Goal: Transaction & Acquisition: Obtain resource

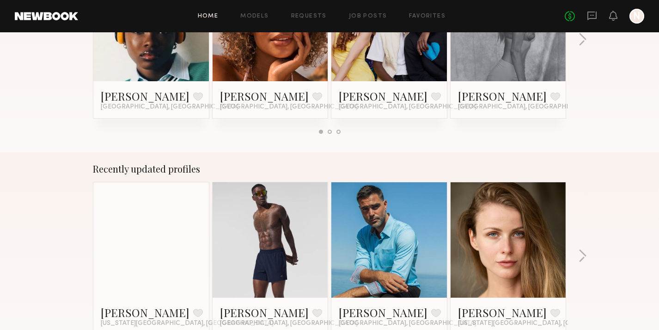
scroll to position [556, 0]
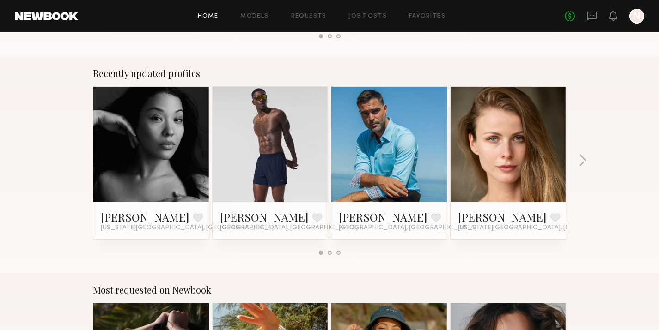
click at [372, 133] on link at bounding box center [389, 145] width 56 height 116
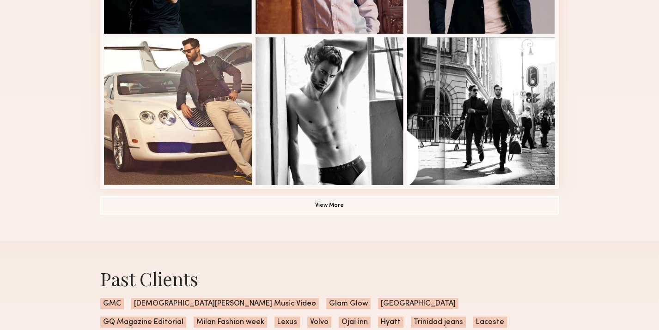
scroll to position [701, 0]
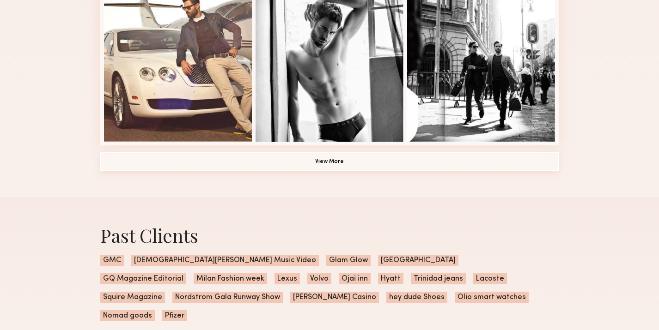
click at [141, 158] on button "View More" at bounding box center [329, 161] width 458 height 18
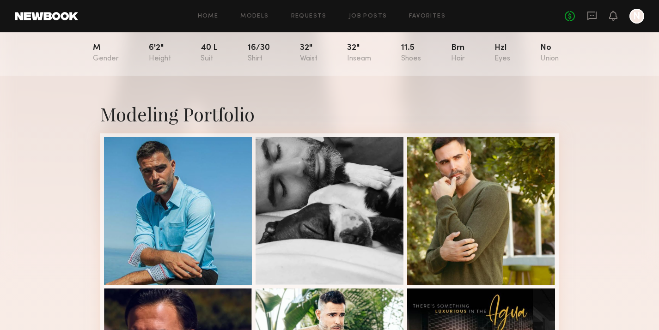
scroll to position [146, 0]
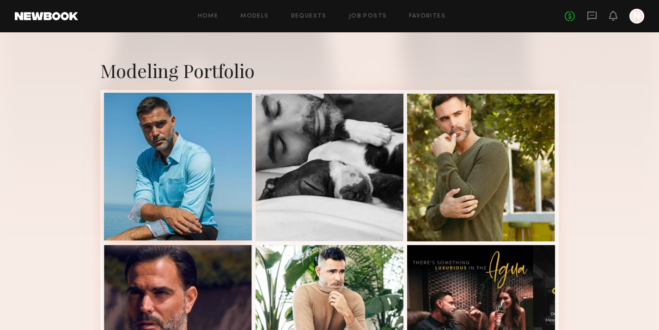
click at [171, 153] on div at bounding box center [178, 167] width 148 height 148
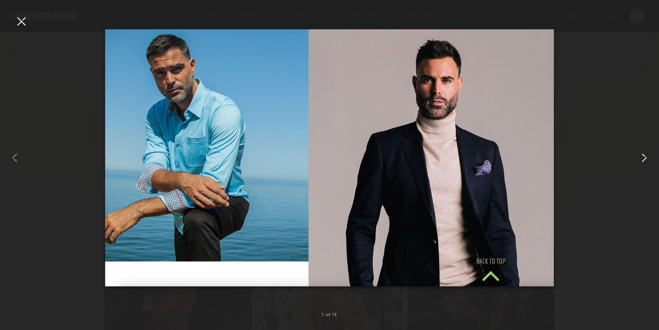
click at [640, 154] on common-icon at bounding box center [644, 158] width 15 height 15
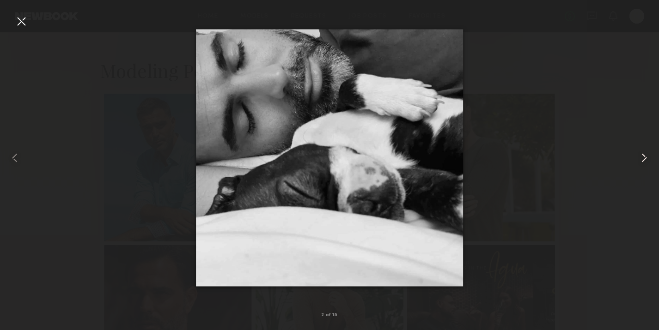
click at [640, 154] on common-icon at bounding box center [644, 158] width 15 height 15
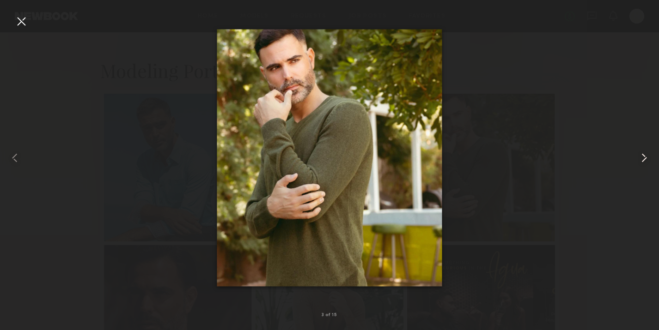
click at [640, 154] on common-icon at bounding box center [644, 158] width 15 height 15
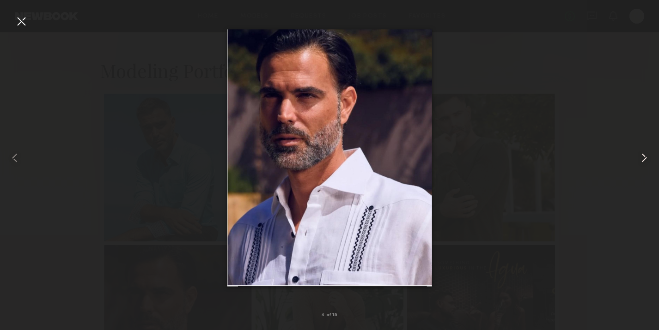
click at [640, 154] on common-icon at bounding box center [644, 158] width 15 height 15
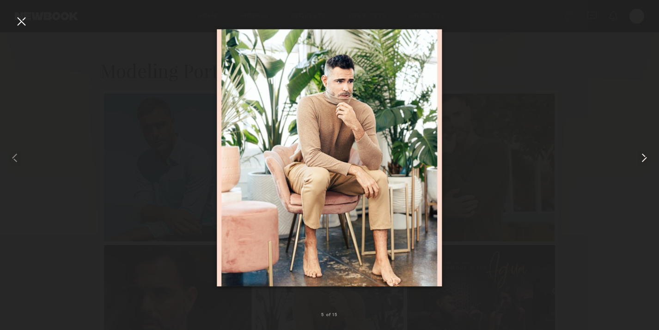
click at [640, 154] on common-icon at bounding box center [644, 158] width 15 height 15
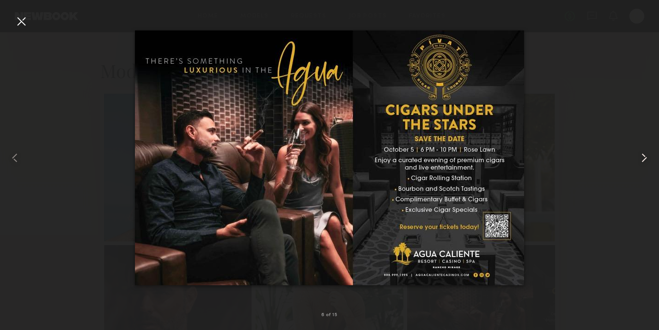
click at [640, 154] on common-icon at bounding box center [644, 158] width 15 height 15
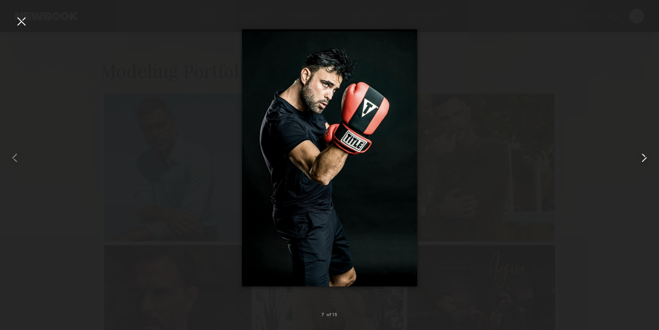
click at [640, 154] on common-icon at bounding box center [644, 158] width 15 height 15
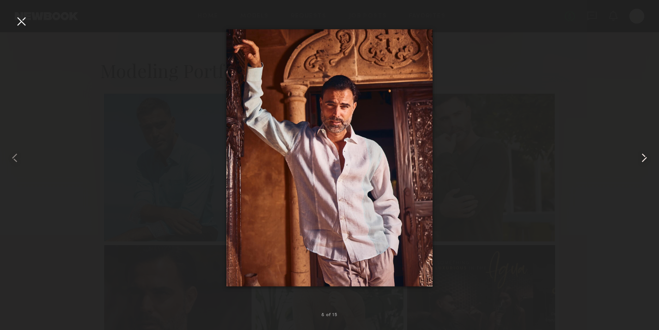
click at [640, 154] on common-icon at bounding box center [644, 158] width 15 height 15
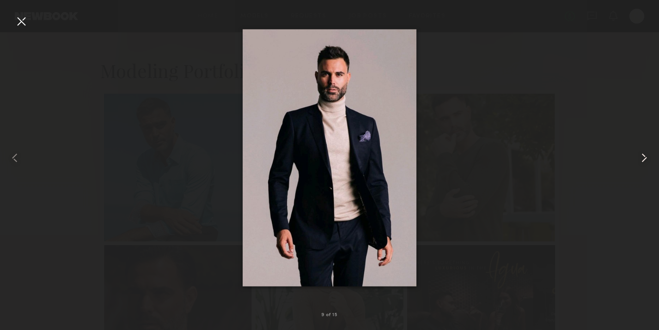
click at [640, 154] on common-icon at bounding box center [644, 158] width 15 height 15
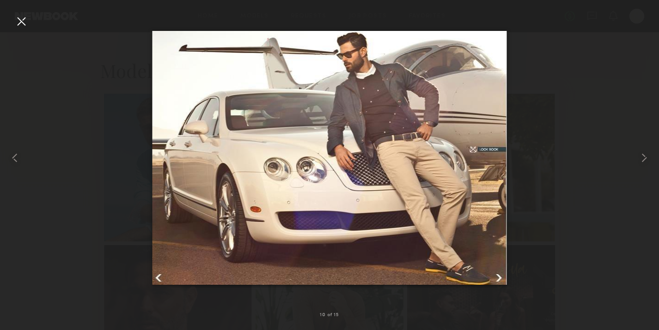
click at [21, 22] on div at bounding box center [21, 21] width 15 height 15
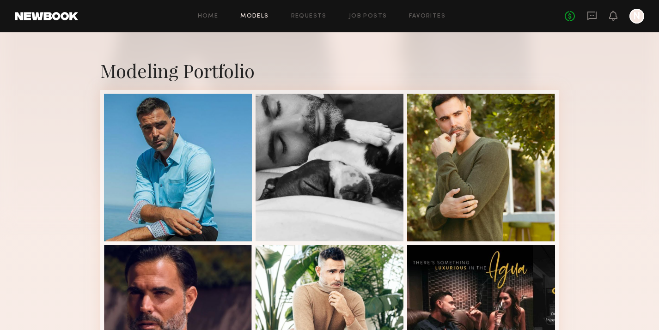
click at [248, 13] on link "Models" at bounding box center [254, 16] width 28 height 6
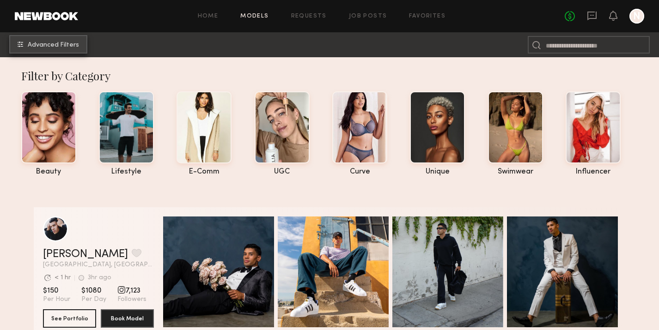
click at [62, 46] on span "Advanced Filters" at bounding box center [53, 45] width 51 height 6
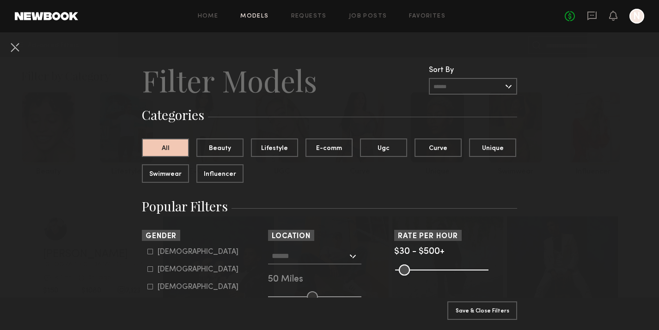
click at [327, 263] on input "text" at bounding box center [310, 256] width 76 height 16
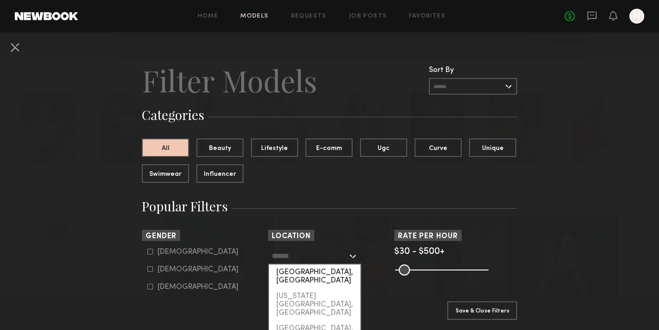
click at [313, 268] on div "[GEOGRAPHIC_DATA], [GEOGRAPHIC_DATA]" at bounding box center [314, 277] width 91 height 24
type input "**********"
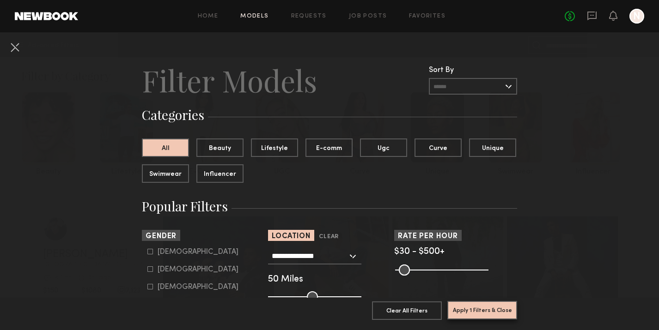
click at [466, 308] on button "Apply 1 Filters & Close" at bounding box center [482, 310] width 70 height 18
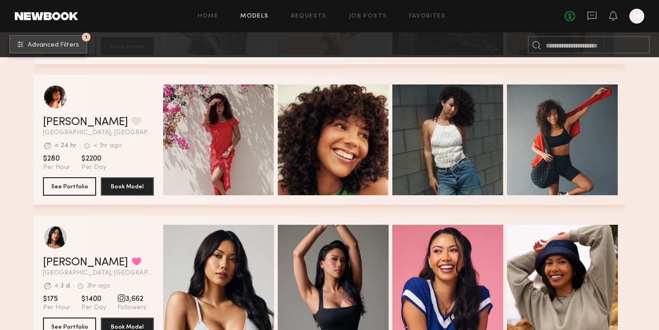
scroll to position [6079, 0]
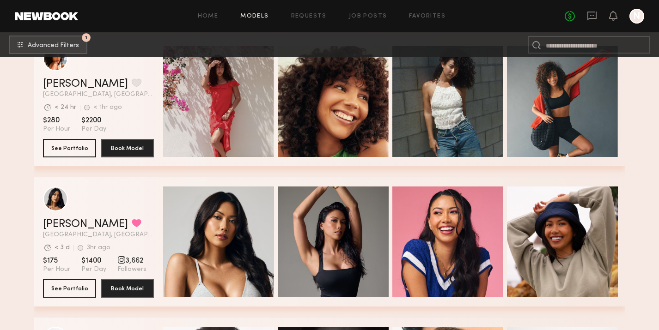
click at [416, 12] on div "Home Models Requests Job Posts Favorites Sign Out No fees up to $5,000 N" at bounding box center [361, 16] width 566 height 15
click at [417, 14] on link "Favorites" at bounding box center [427, 16] width 37 height 6
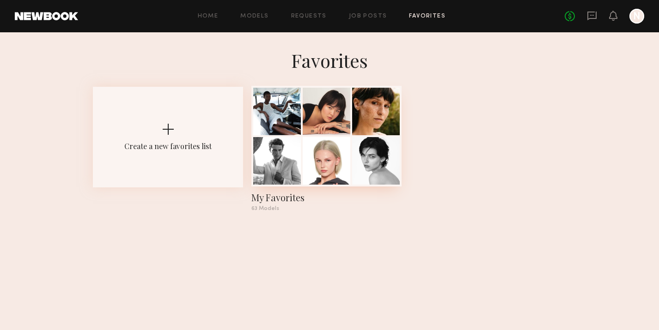
click at [345, 132] on div at bounding box center [327, 112] width 48 height 48
